Goal: Information Seeking & Learning: Learn about a topic

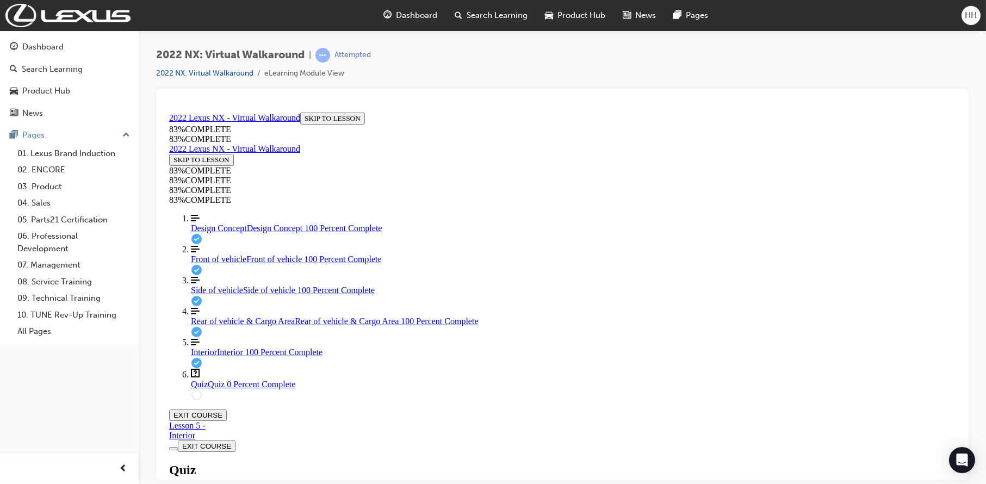
scroll to position [39, 0]
drag, startPoint x: 556, startPoint y: 339, endPoint x: 571, endPoint y: 361, distance: 26.9
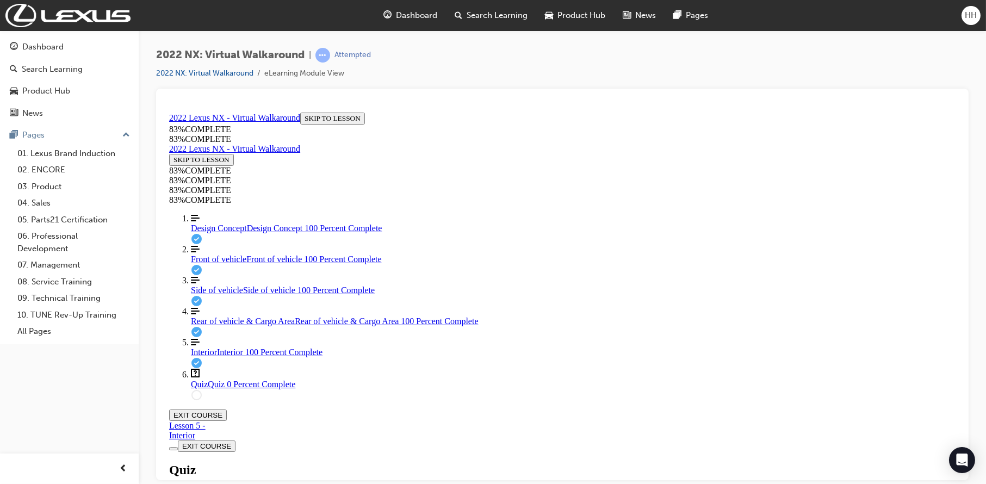
drag, startPoint x: 451, startPoint y: 153, endPoint x: 647, endPoint y: 158, distance: 195.8
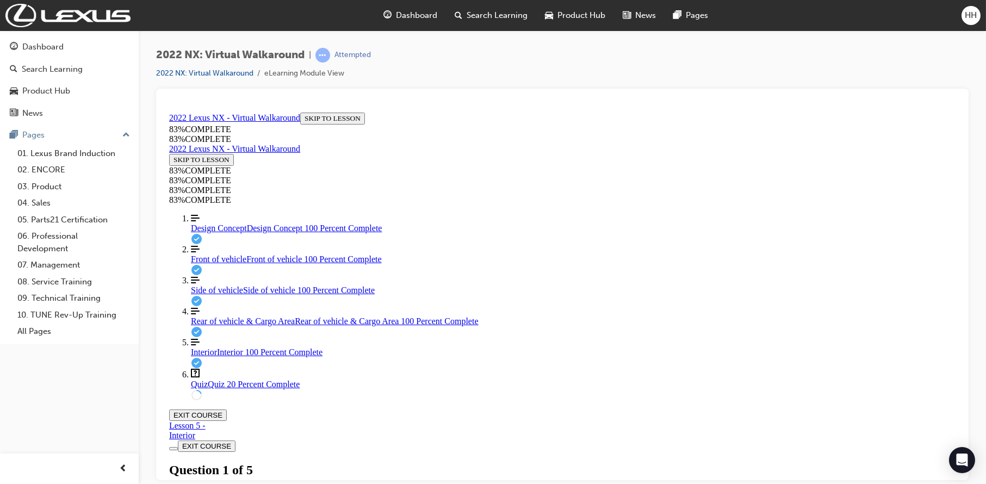
copy p "What are some of the benefits of the twin hood latch system"
